Goal: Communication & Community: Answer question/provide support

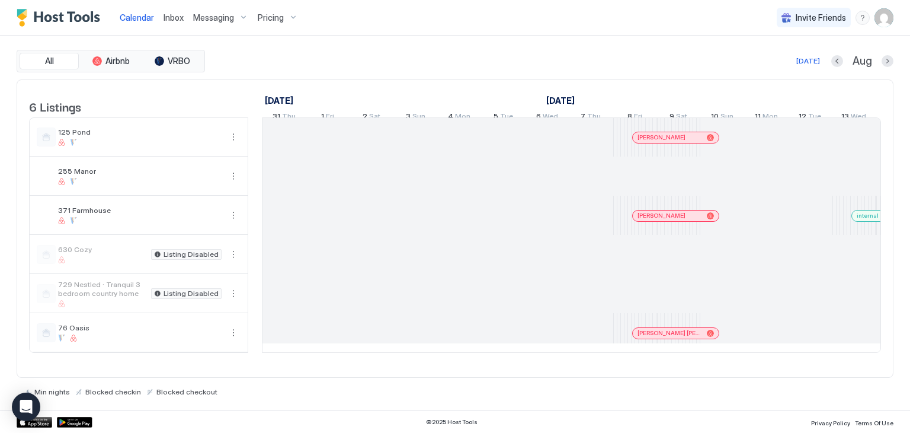
click at [176, 13] on span "Inbox" at bounding box center [174, 17] width 20 height 10
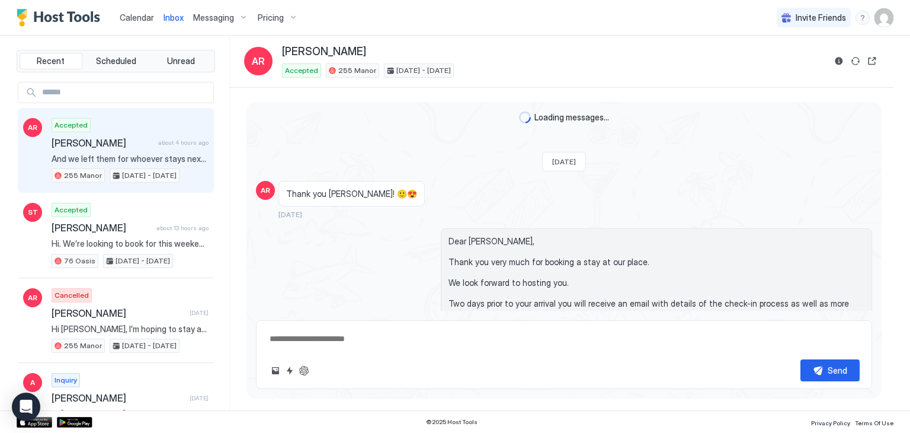
scroll to position [5623, 0]
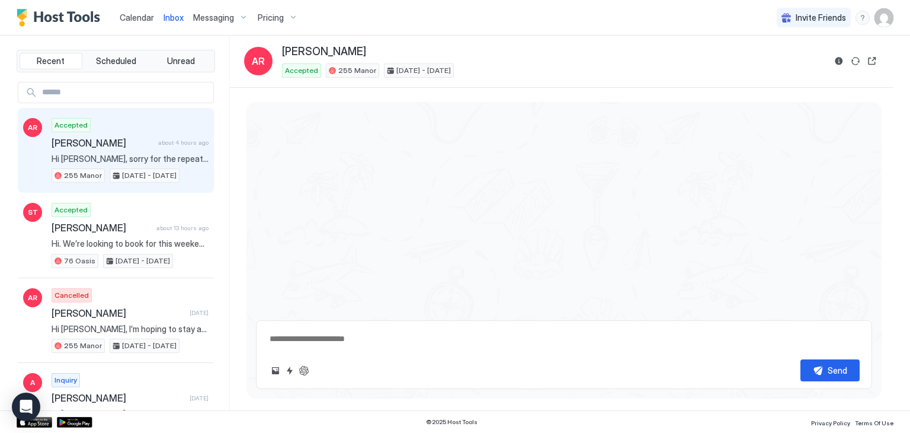
scroll to position [5623, 0]
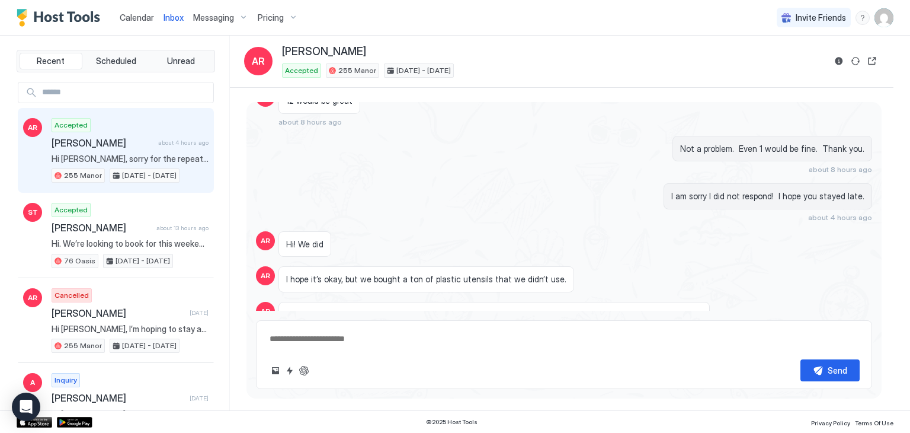
click at [111, 137] on span "[PERSON_NAME]" at bounding box center [103, 143] width 102 height 12
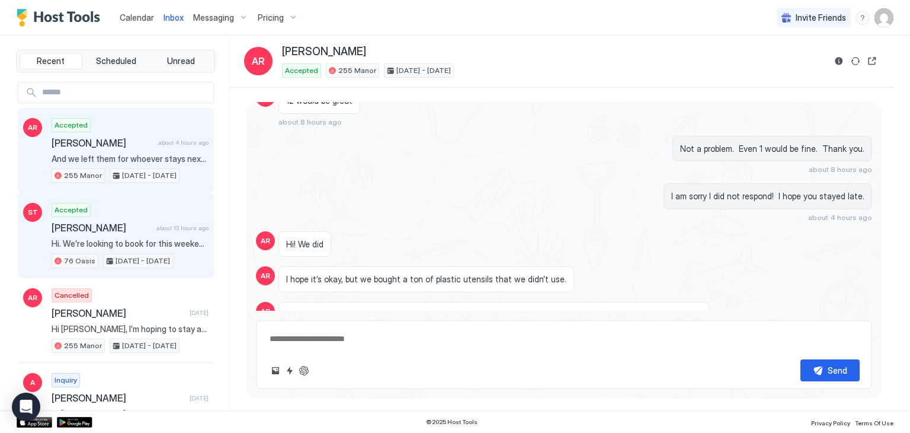
click at [113, 226] on span "[PERSON_NAME]" at bounding box center [102, 228] width 100 height 12
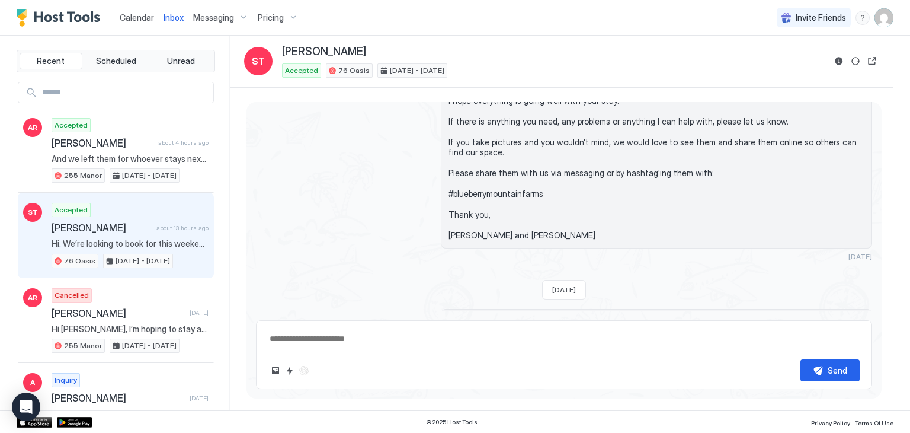
scroll to position [4581, 0]
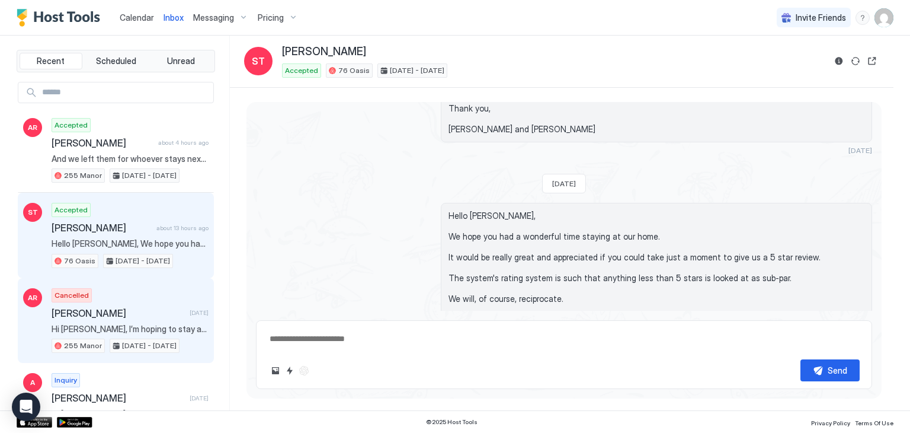
click at [149, 299] on div "Cancelled Arman Rowshan 2 days ago Hi Susan, I’m hoping to stay at your place! …" at bounding box center [130, 320] width 157 height 65
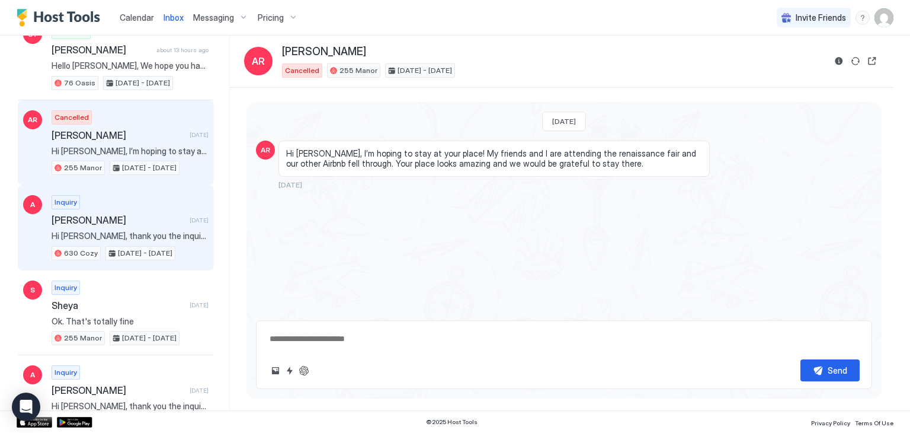
type textarea "*"
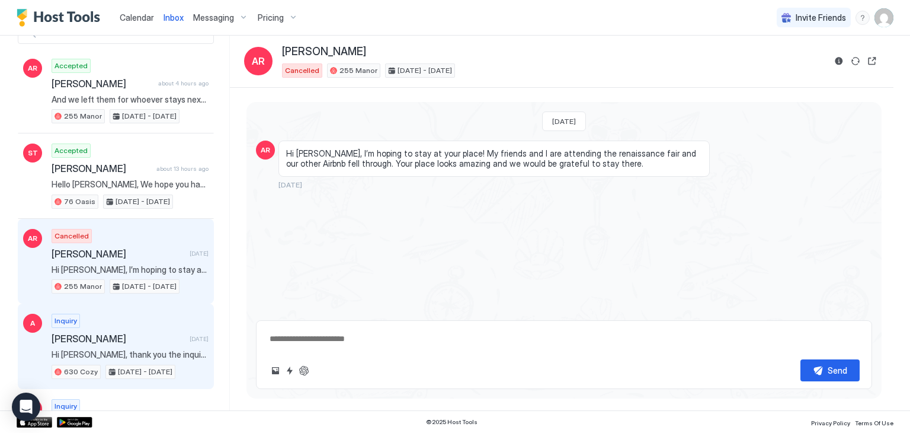
scroll to position [178, 0]
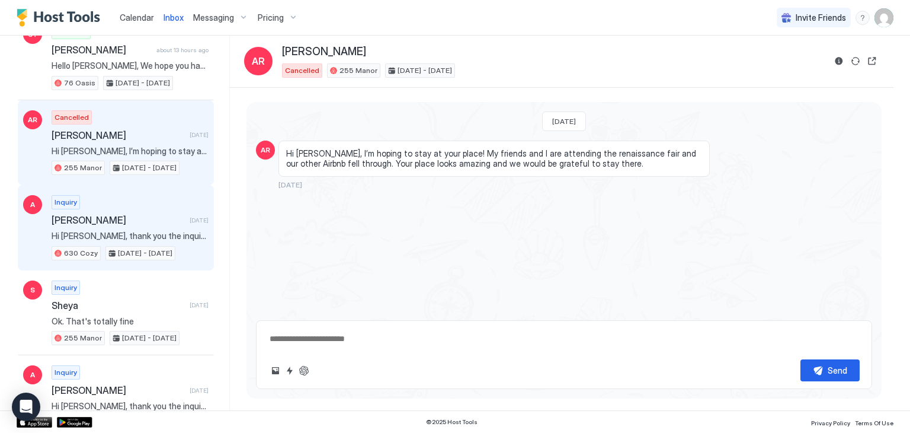
click at [132, 214] on span "[PERSON_NAME]" at bounding box center [118, 220] width 133 height 12
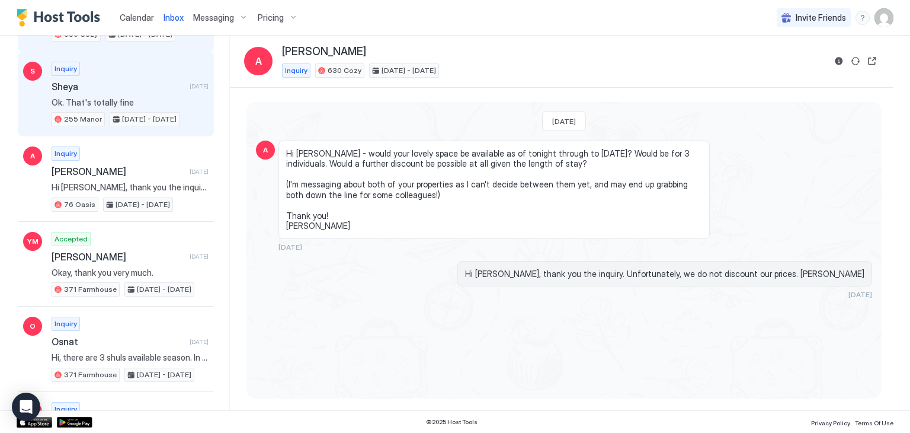
scroll to position [474, 0]
